Goal: Navigation & Orientation: Find specific page/section

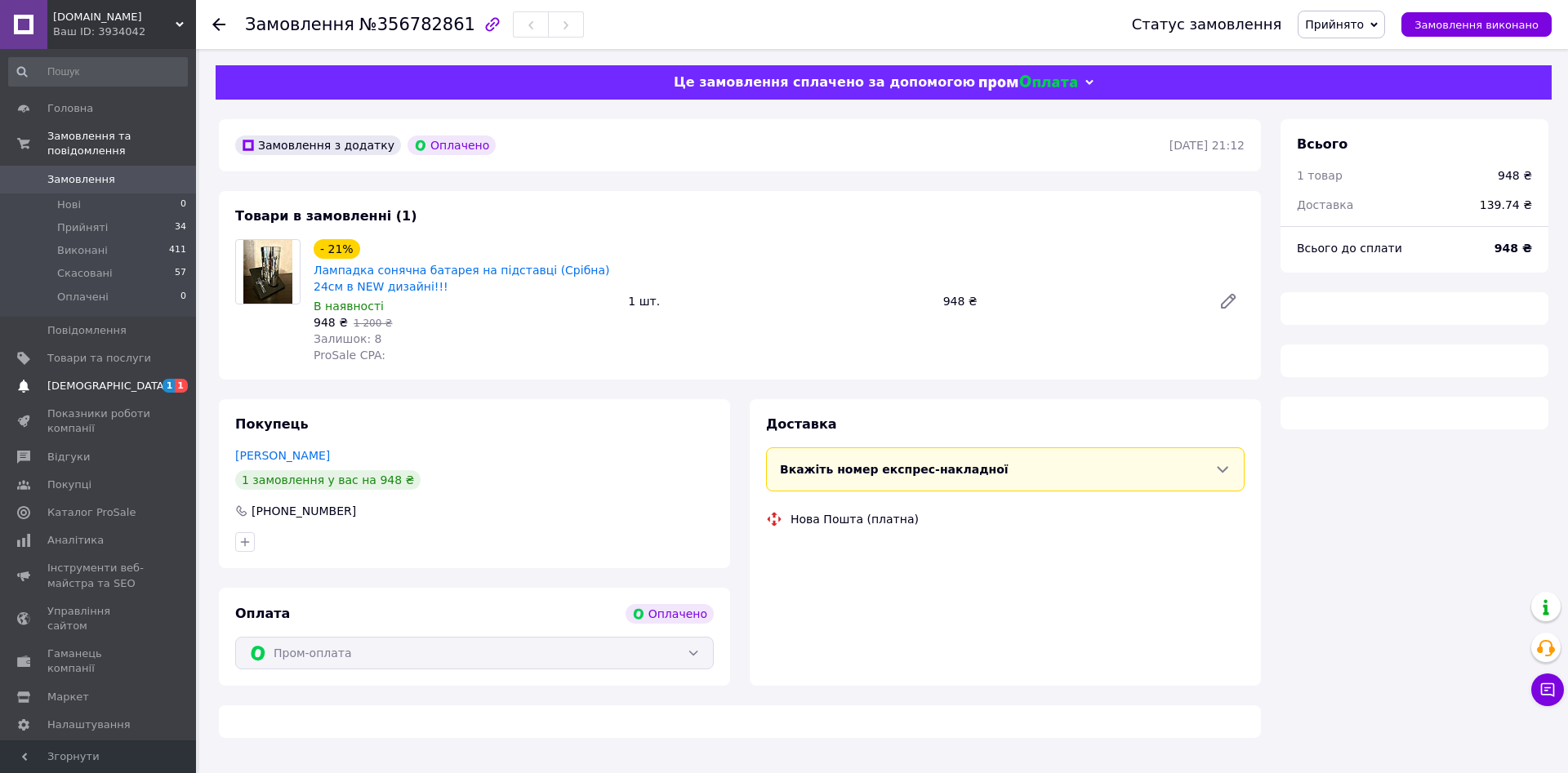
click at [150, 379] on span "[DEMOGRAPHIC_DATA]" at bounding box center [99, 386] width 104 height 15
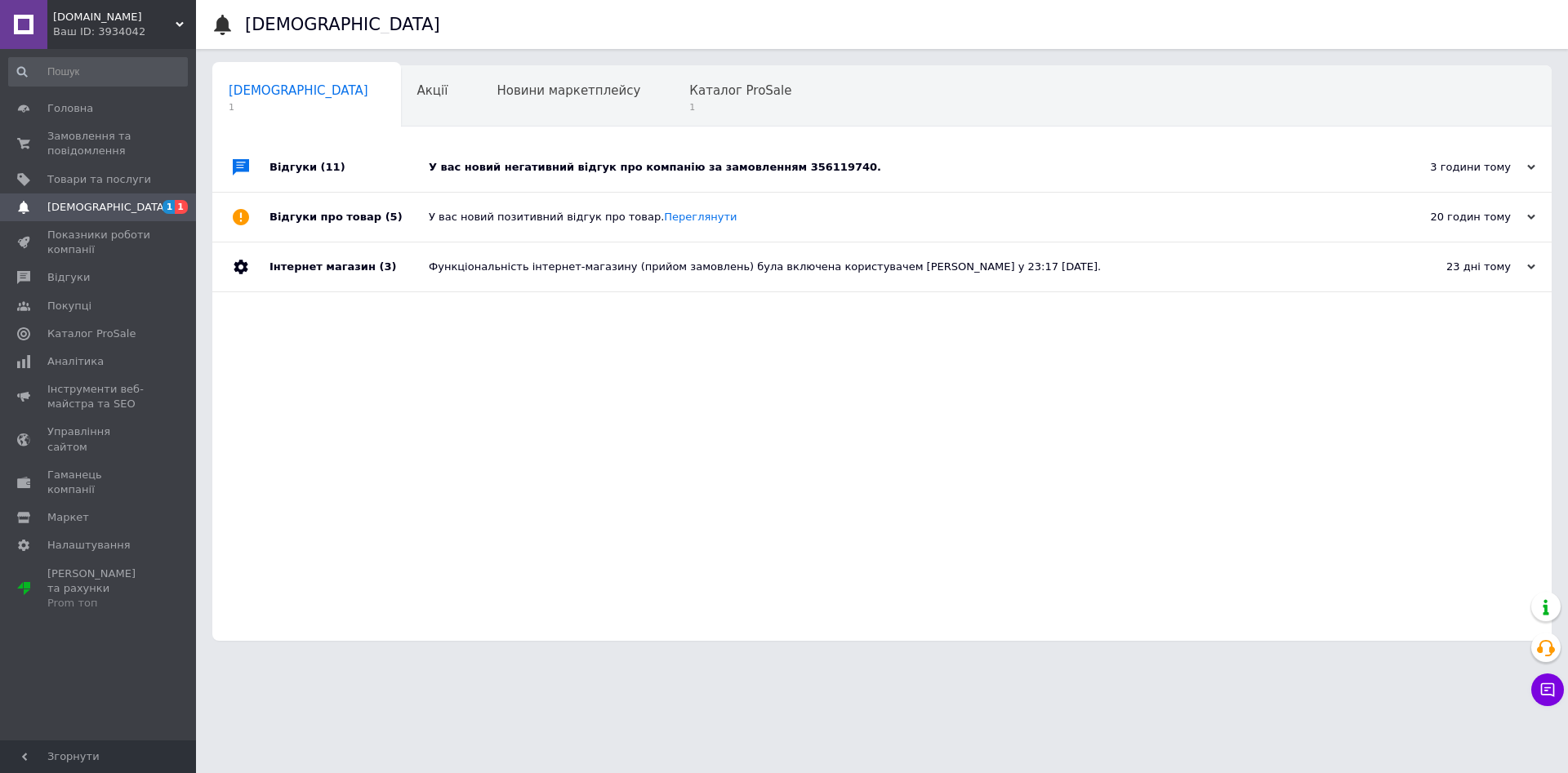
click at [613, 163] on div "У вас новий негативний відгук про компанію за замовленням 356119740." at bounding box center [900, 168] width 943 height 15
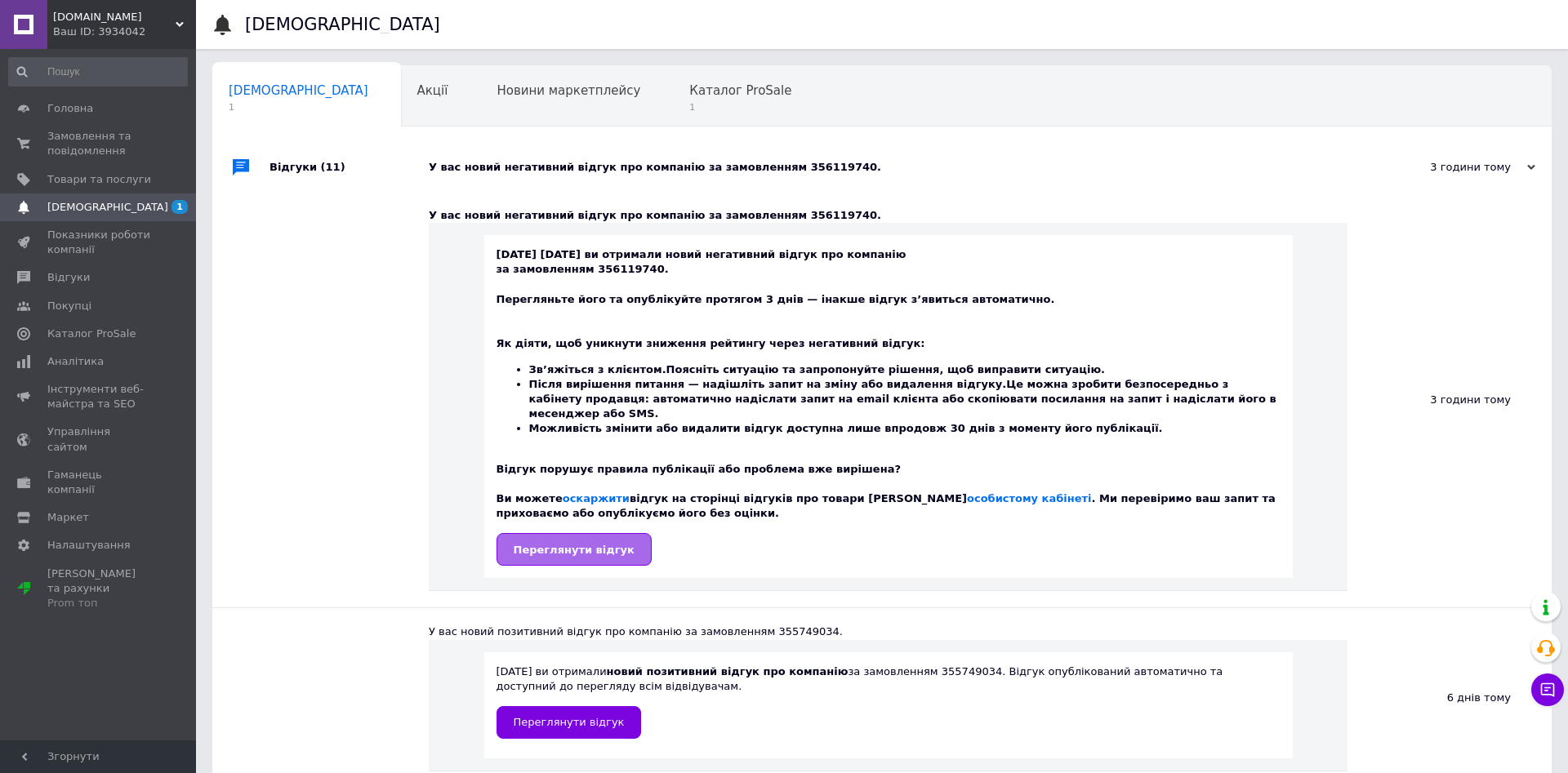
click at [590, 544] on span "Переглянути відгук" at bounding box center [575, 549] width 121 height 12
click at [689, 108] on span "1" at bounding box center [740, 107] width 102 height 12
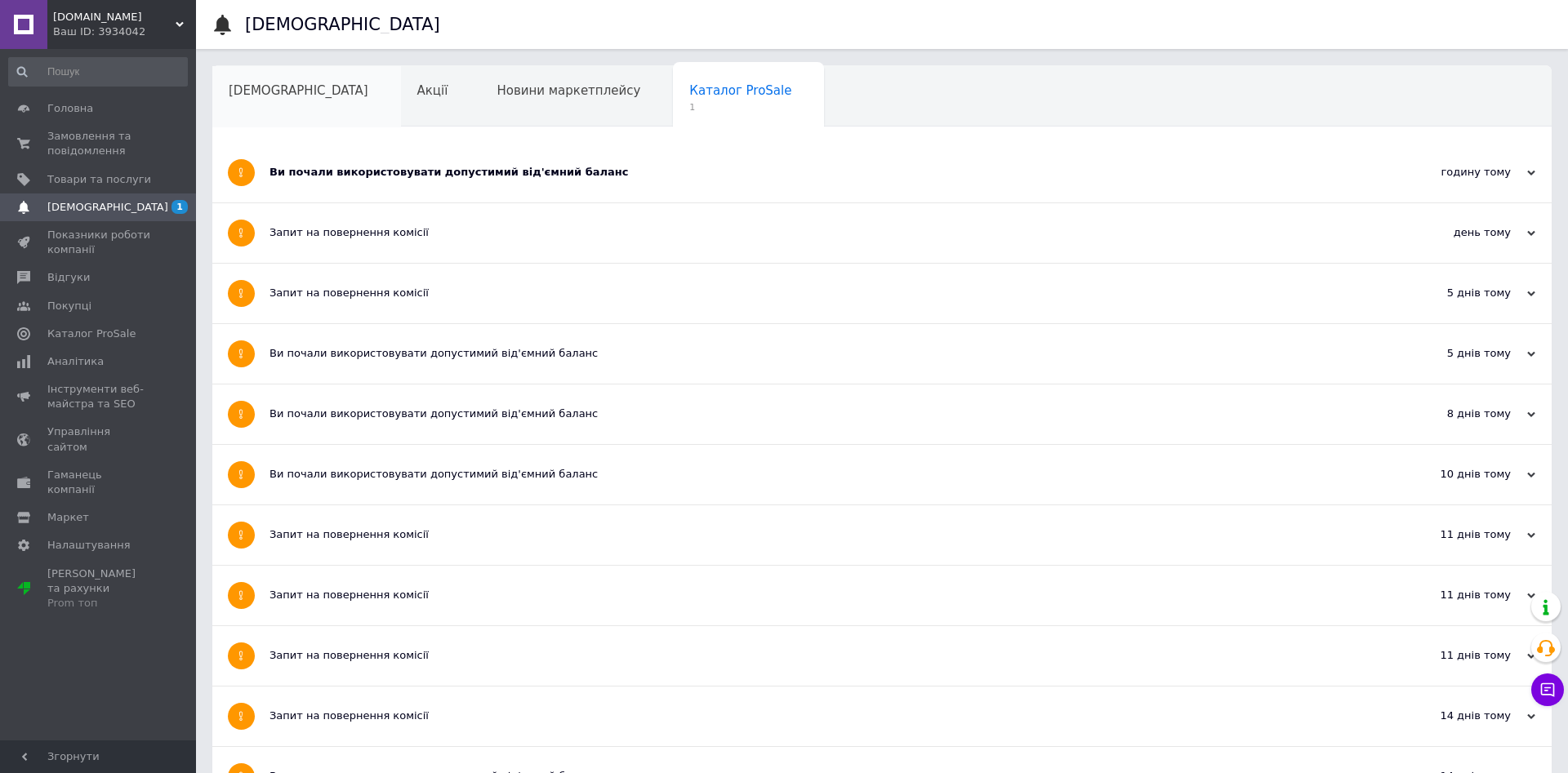
click at [311, 87] on div "[DEMOGRAPHIC_DATA]" at bounding box center [307, 97] width 188 height 62
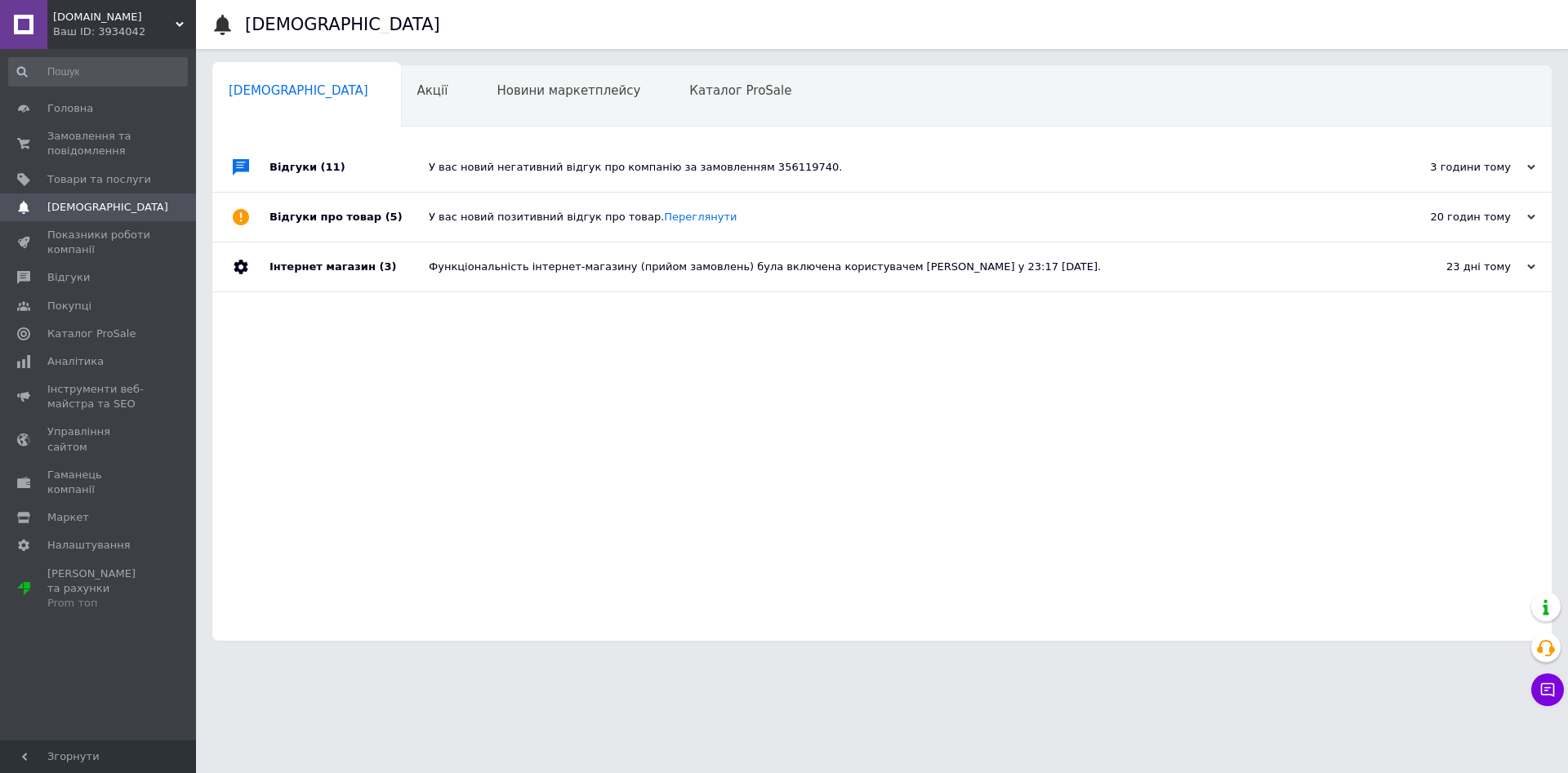
click at [103, 202] on span "[DEMOGRAPHIC_DATA]" at bounding box center [108, 208] width 121 height 15
click at [88, 134] on span "Замовлення та повідомлення" at bounding box center [99, 144] width 104 height 30
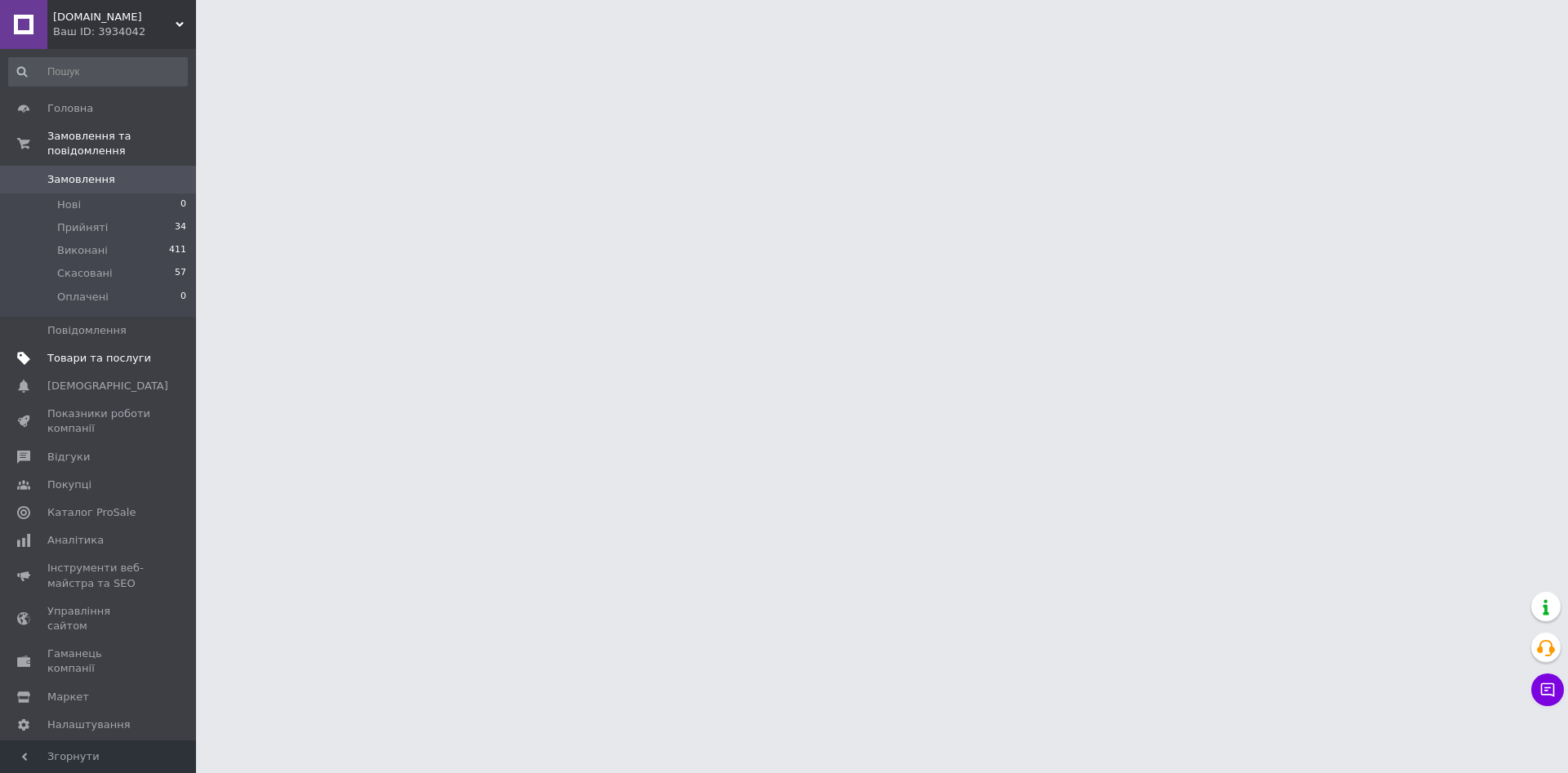
click at [62, 351] on span "Товари та послуги" at bounding box center [99, 358] width 104 height 15
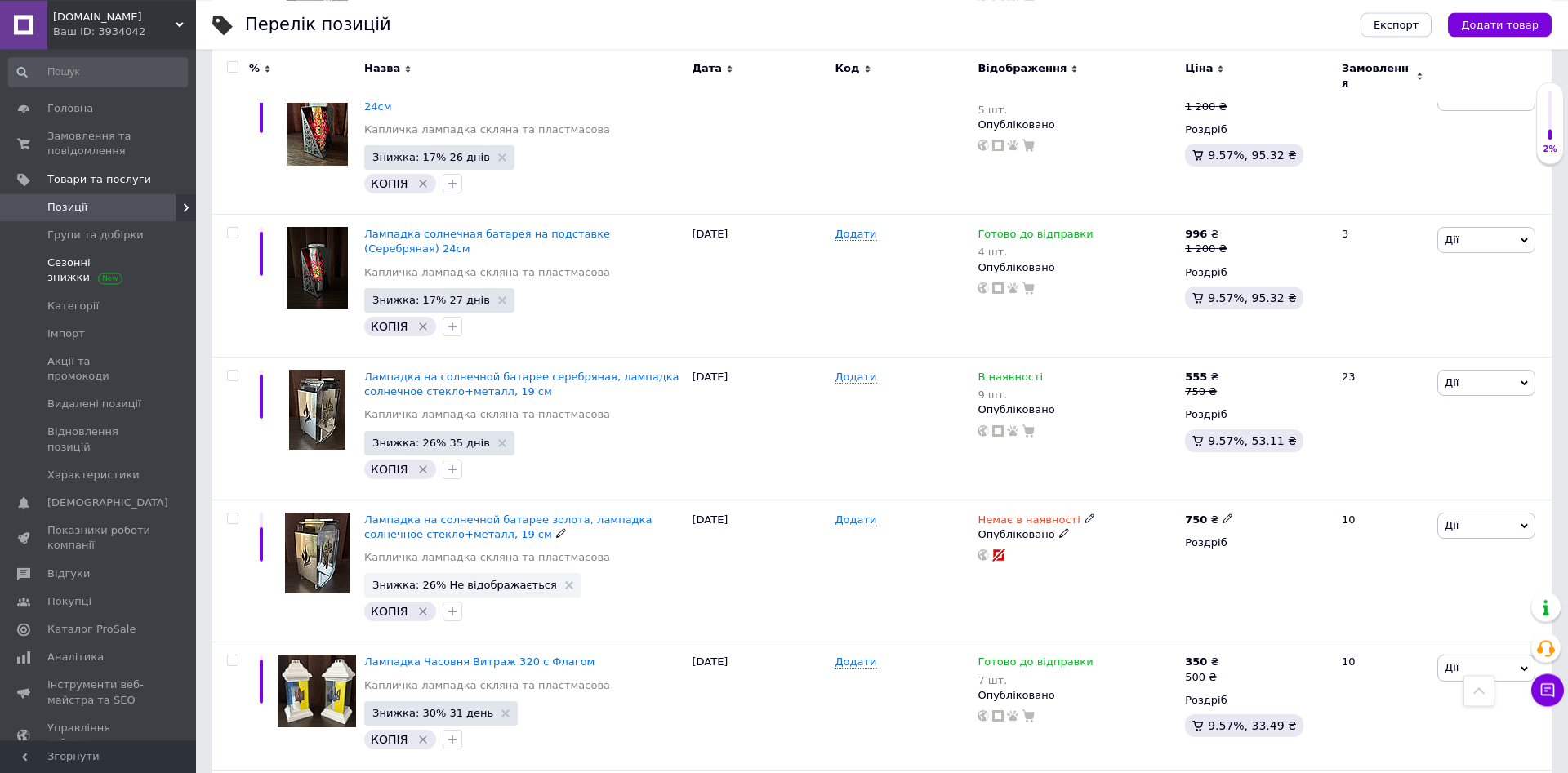
scroll to position [583, 0]
click at [102, 231] on span "Групи та добірки" at bounding box center [95, 235] width 96 height 15
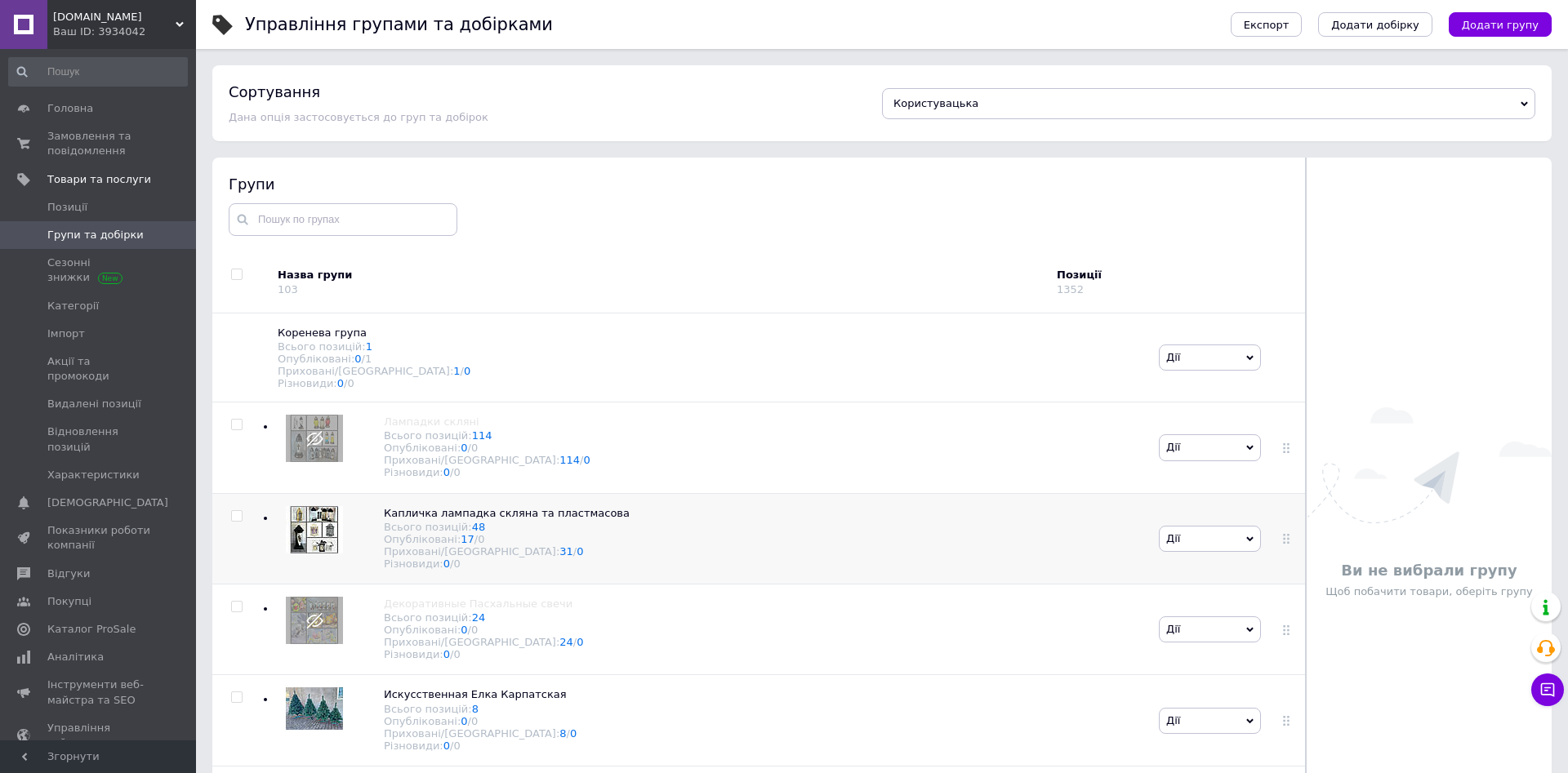
click at [315, 544] on img at bounding box center [313, 530] width 57 height 48
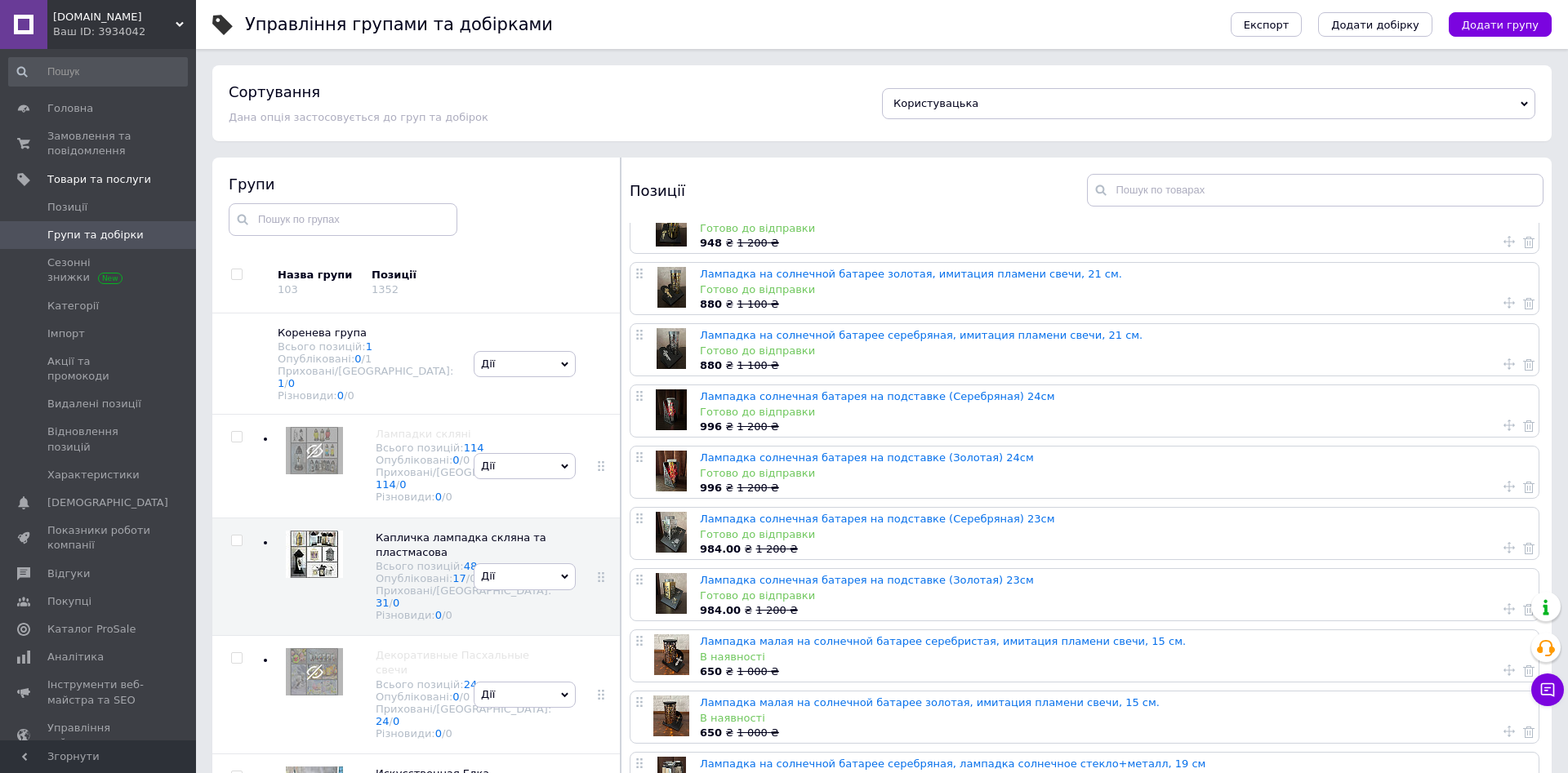
scroll to position [167, 0]
